Goal: Navigation & Orientation: Find specific page/section

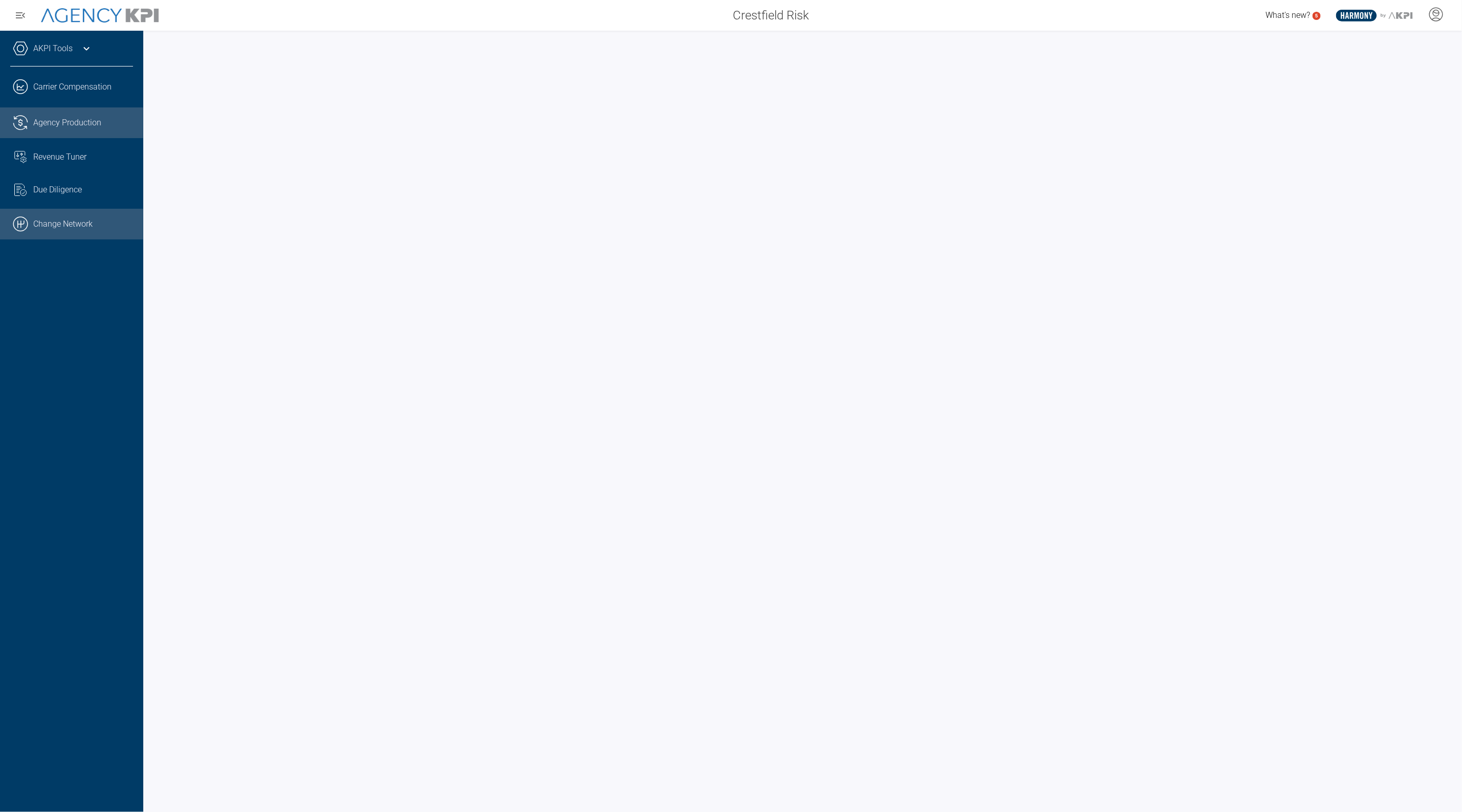
drag, startPoint x: 61, startPoint y: 218, endPoint x: 93, endPoint y: 218, distance: 32.0
click at [61, 218] on link ".cls-1{fill:none;stroke:#000;stroke-linecap:round;stroke-linejoin:round;stroke-…" at bounding box center [71, 224] width 143 height 30
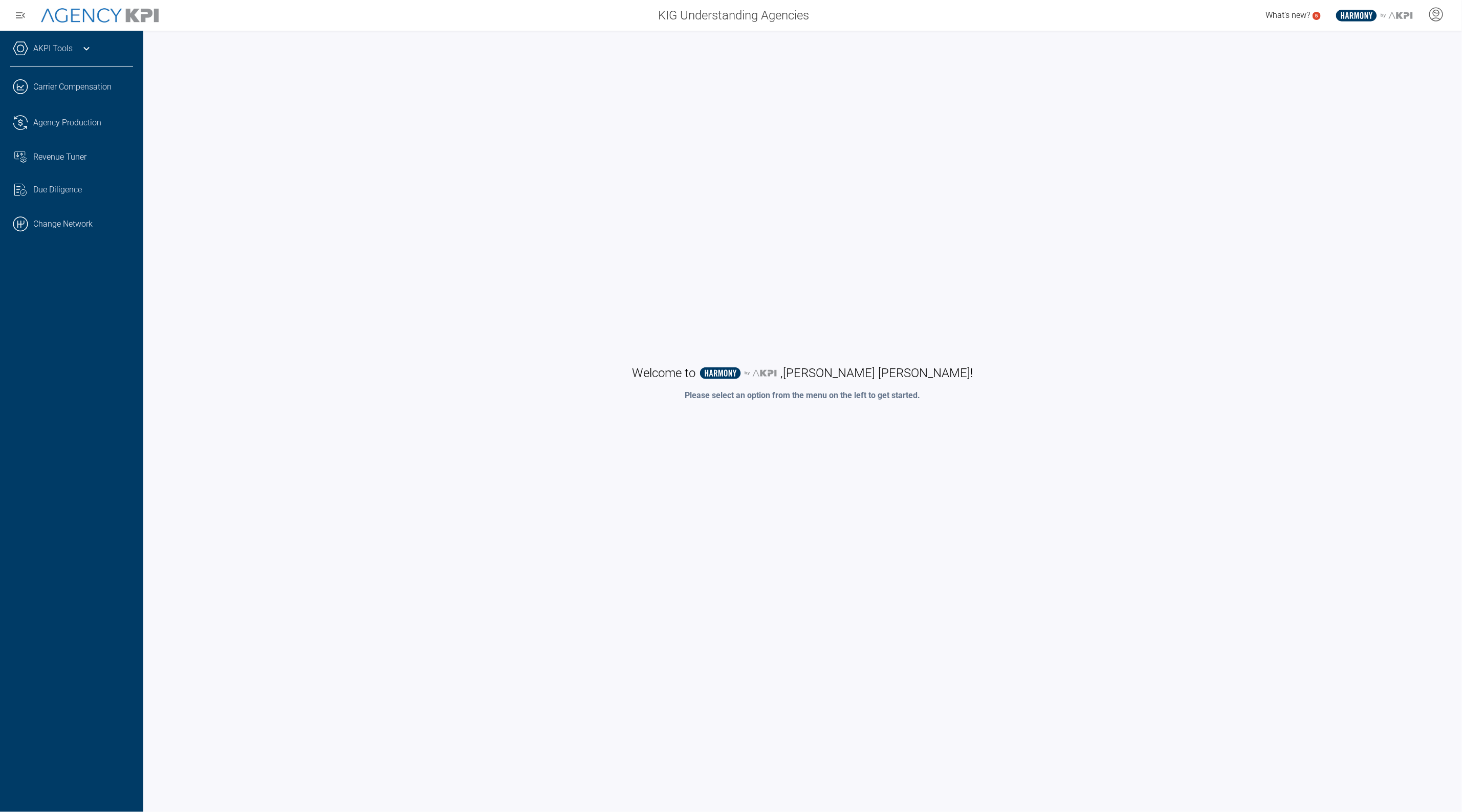
click at [95, 229] on link ".cls-1{fill:none;stroke:#000;stroke-linecap:round;stroke-linejoin:round;stroke-…" at bounding box center [71, 224] width 143 height 30
click at [82, 60] on div "AKPI Tools" at bounding box center [71, 53] width 123 height 26
click at [60, 118] on link "Carrier Mapping" at bounding box center [71, 122] width 123 height 23
